Goal: Obtain resource: Obtain resource

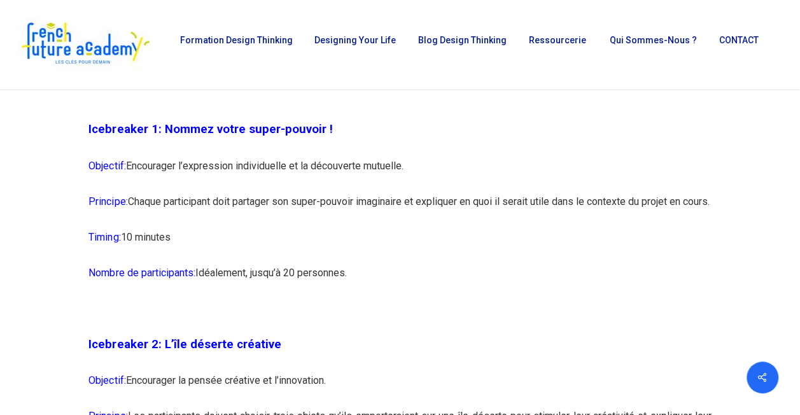
scroll to position [851, 0]
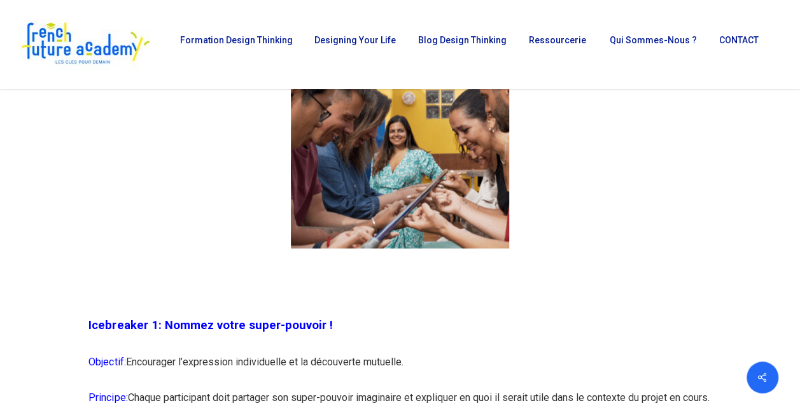
drag, startPoint x: 311, startPoint y: 292, endPoint x: 85, endPoint y: 332, distance: 228.8
copy div "Icebreaker 1: Nommez votre super-pouvoir ! Objectif: Encourager l’expression in…"
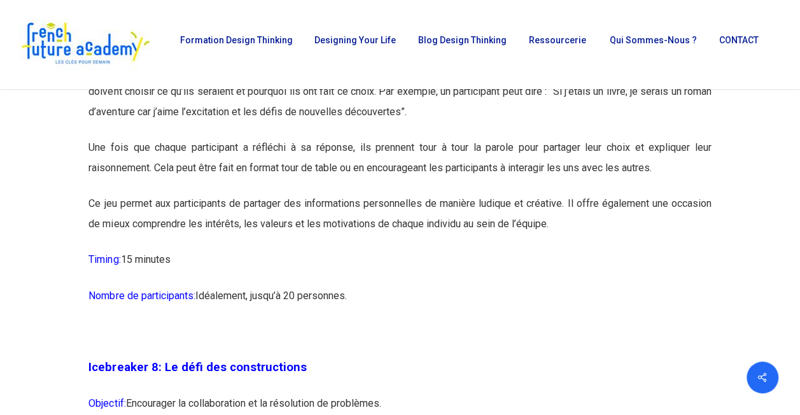
scroll to position [3270, 0]
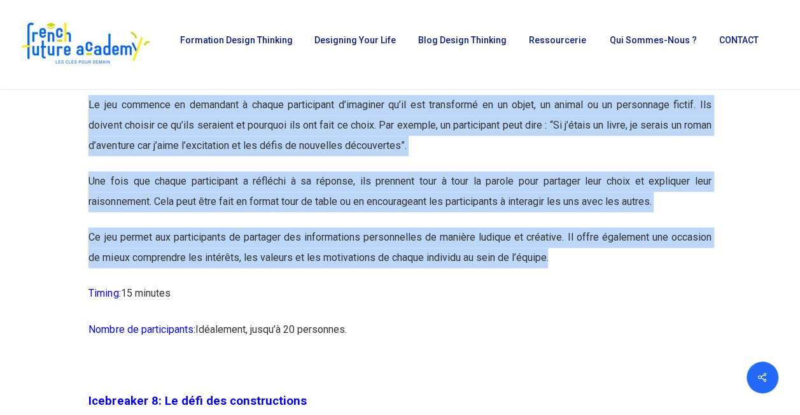
drag, startPoint x: 550, startPoint y: 300, endPoint x: 73, endPoint y: 98, distance: 517.8
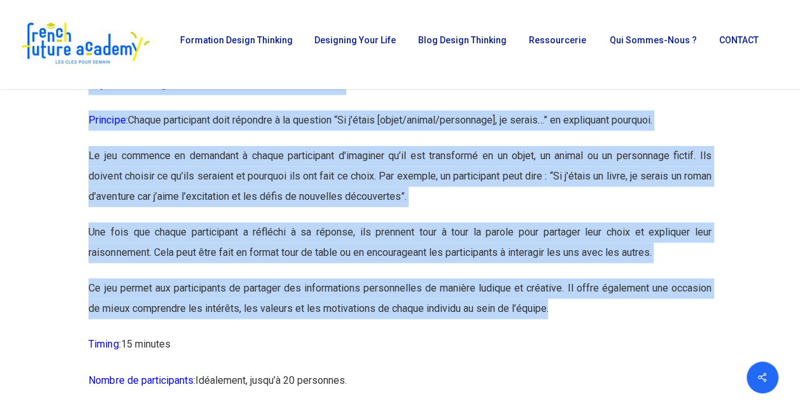
scroll to position [3193, 0]
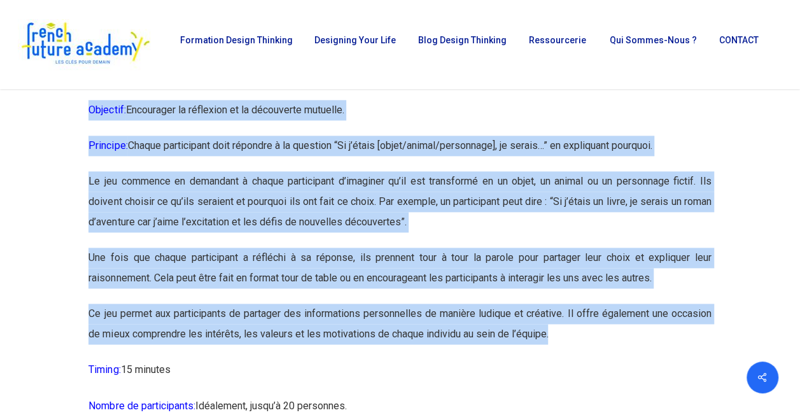
copy div "Loremipsum 3: Dolors ametc adipi-elitsed ! Doeiusmo: Temporinci u’laboreetdo ma…"
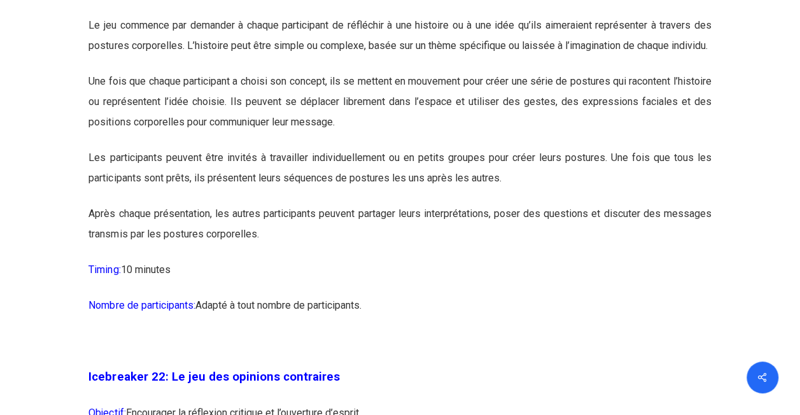
scroll to position [9244, 0]
